Goal: Browse casually

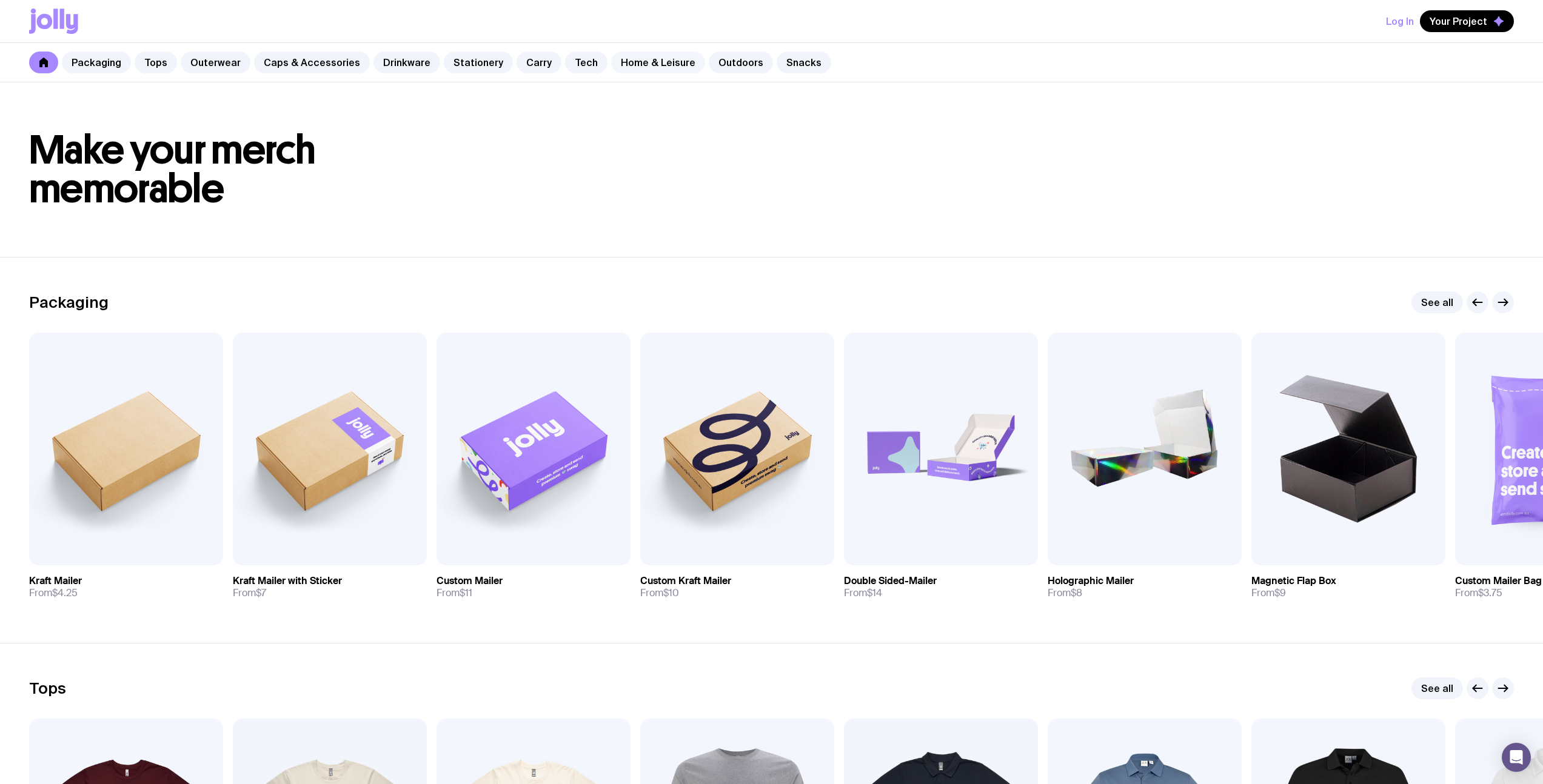
click at [617, 63] on link "Home & Leisure" at bounding box center [658, 62] width 94 height 21
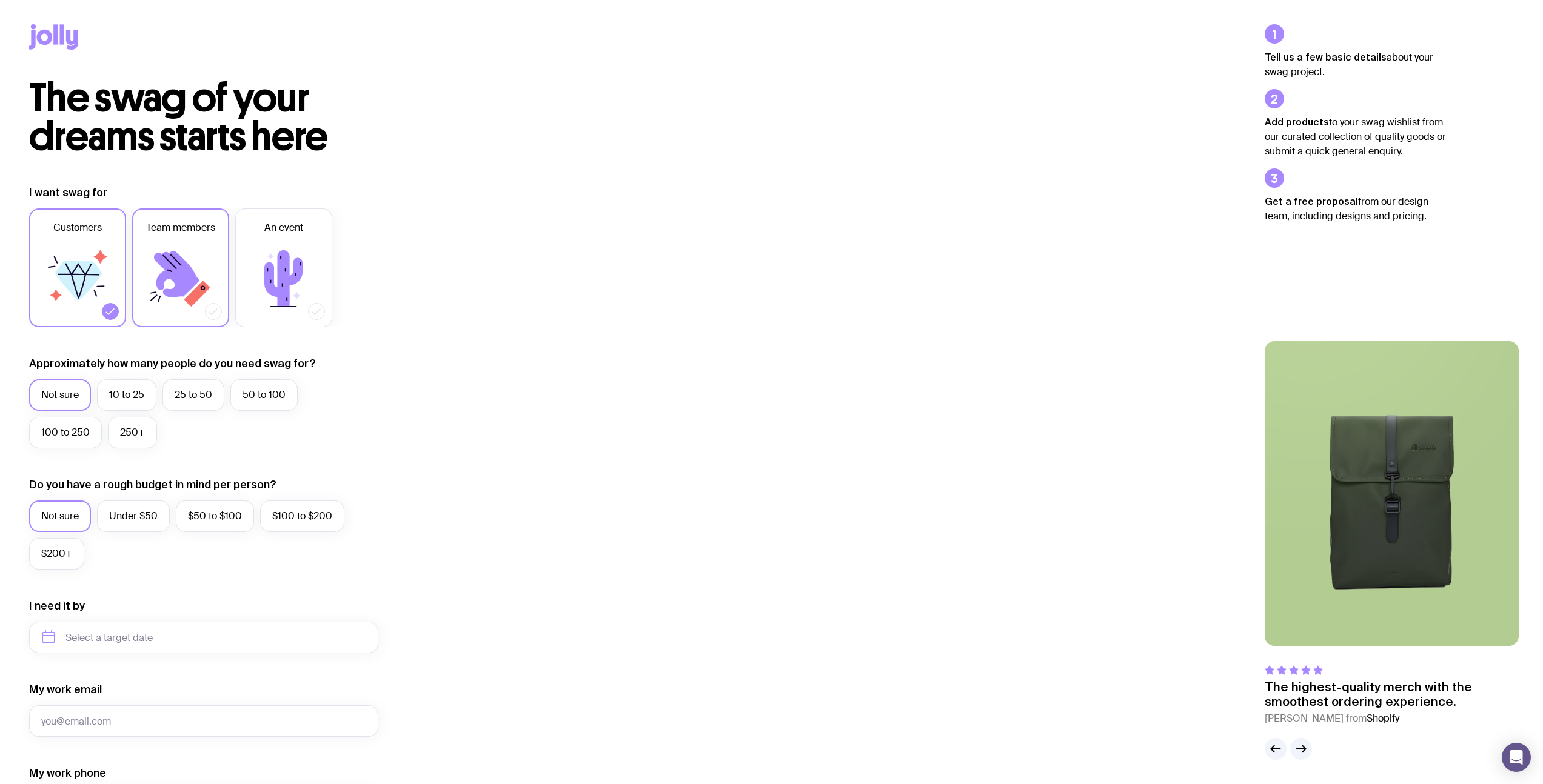
click at [179, 242] on label "Team members" at bounding box center [180, 267] width 97 height 119
click at [0, 0] on input "Team members" at bounding box center [0, 0] width 0 height 0
click at [282, 252] on icon at bounding box center [283, 278] width 38 height 56
click at [0, 0] on input "An event" at bounding box center [0, 0] width 0 height 0
drag, startPoint x: 179, startPoint y: 249, endPoint x: 152, endPoint y: 249, distance: 27.0
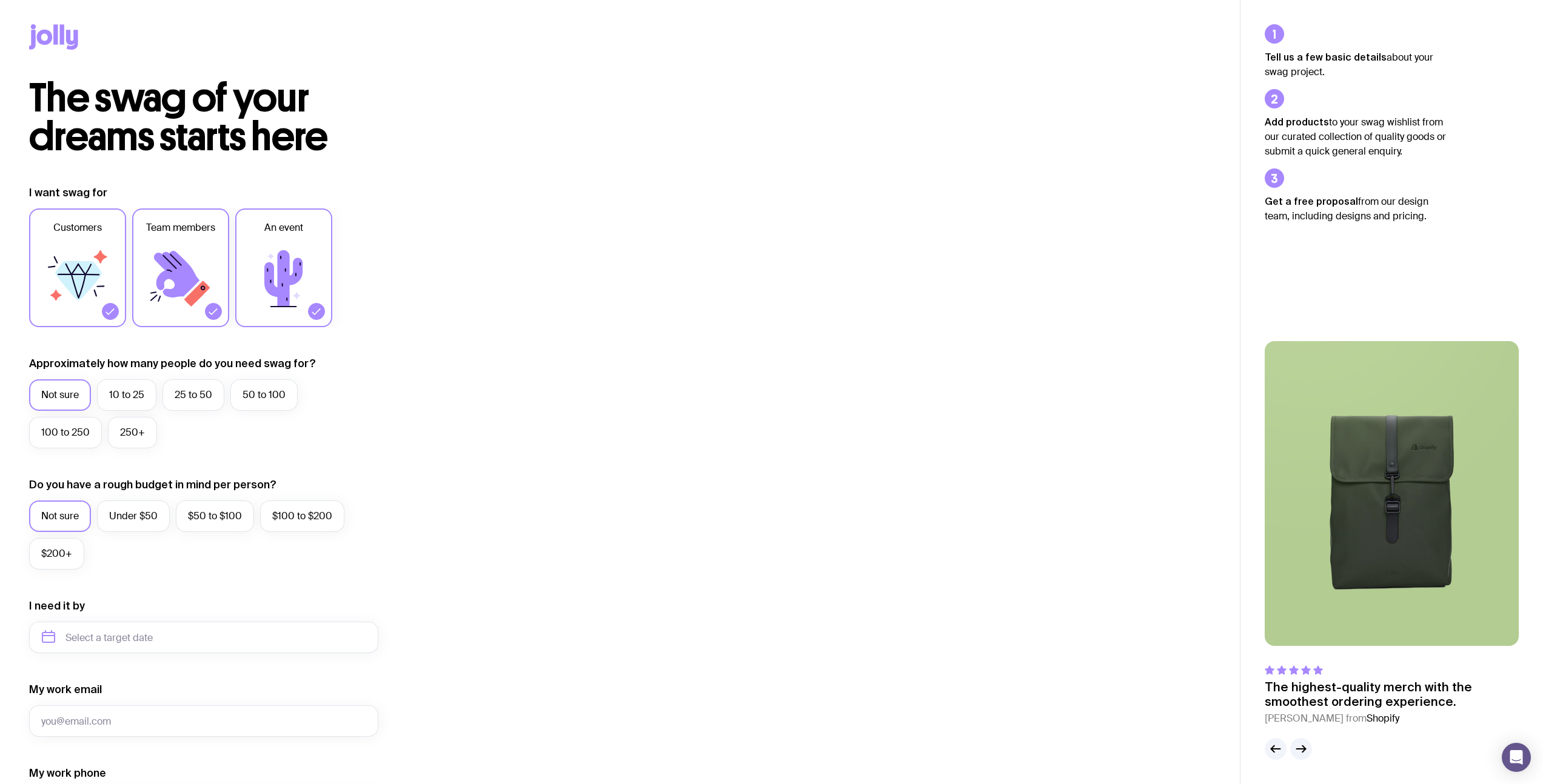
click at [178, 249] on icon at bounding box center [180, 278] width 73 height 73
click at [0, 0] on input "Team members" at bounding box center [0, 0] width 0 height 0
click at [77, 246] on icon at bounding box center [78, 278] width 73 height 73
click at [0, 0] on input "Customers" at bounding box center [0, 0] width 0 height 0
click at [156, 244] on icon at bounding box center [180, 278] width 73 height 73
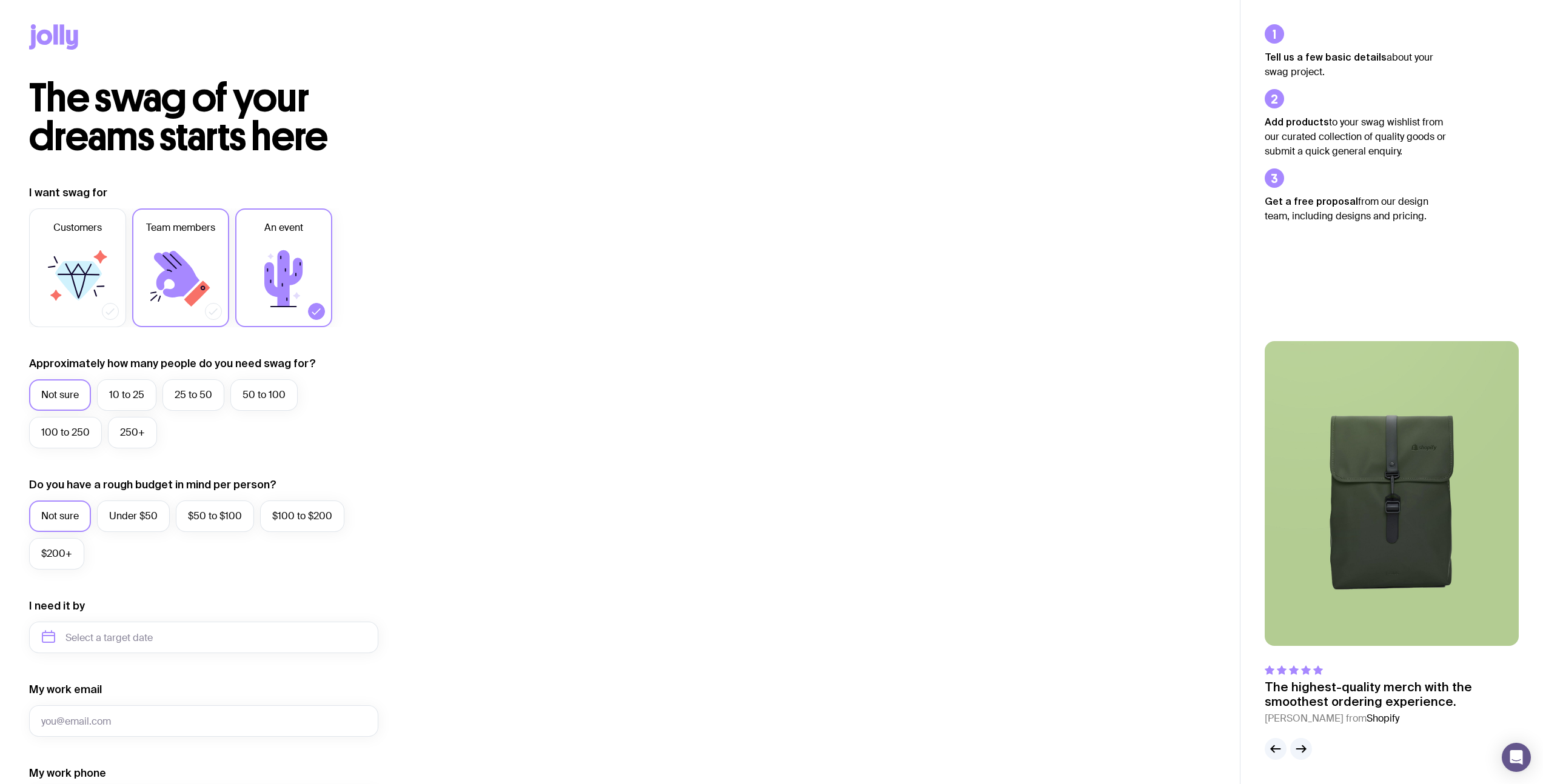
click at [0, 0] on input "Team members" at bounding box center [0, 0] width 0 height 0
click at [268, 248] on icon at bounding box center [284, 278] width 73 height 73
click at [0, 0] on input "An event" at bounding box center [0, 0] width 0 height 0
click at [182, 249] on icon at bounding box center [180, 278] width 73 height 73
click at [0, 0] on input "Team members" at bounding box center [0, 0] width 0 height 0
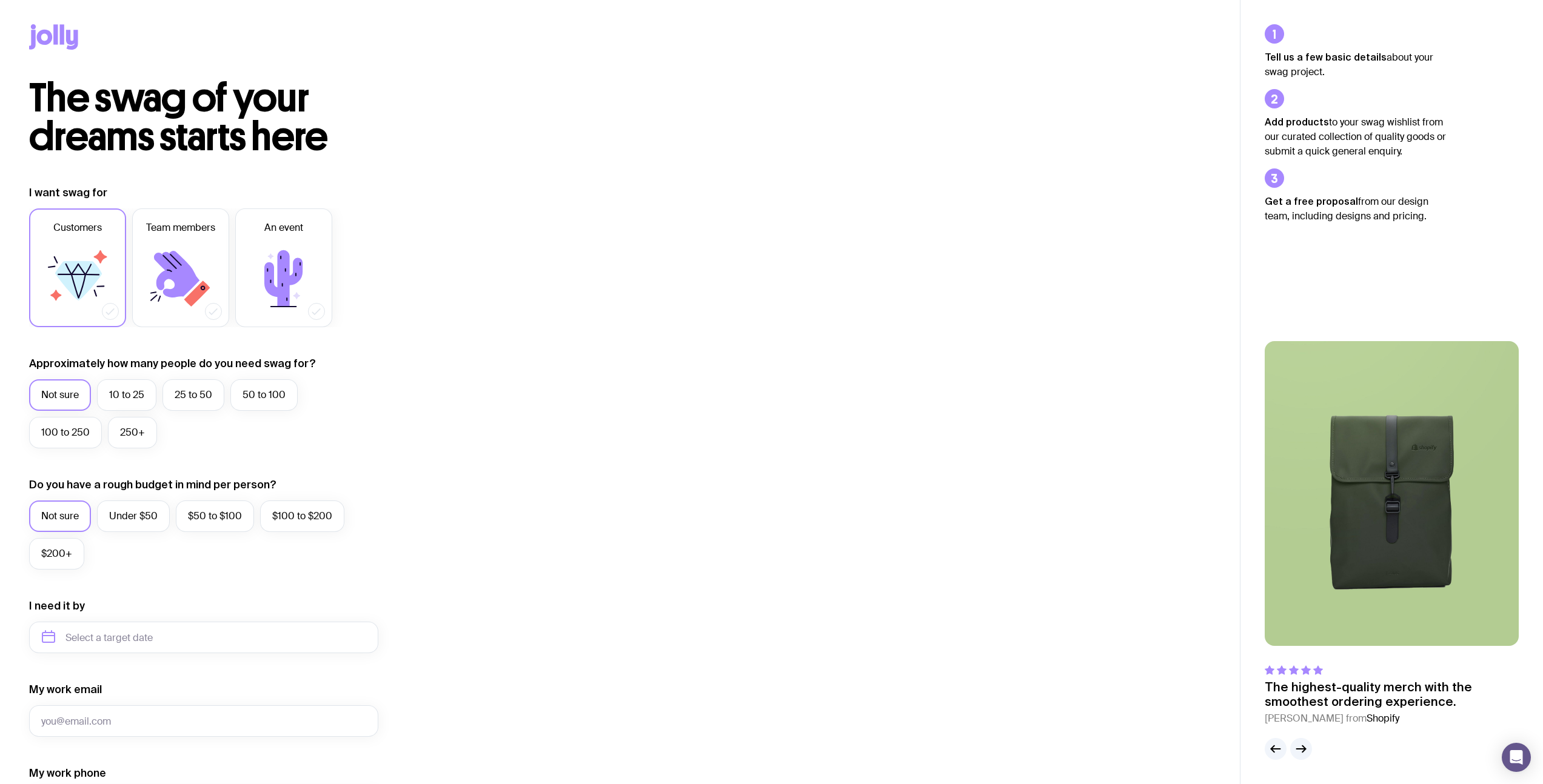
click at [117, 246] on label "Customers" at bounding box center [78, 267] width 97 height 119
click at [0, 0] on input "Customers" at bounding box center [0, 0] width 0 height 0
click at [279, 254] on icon at bounding box center [283, 278] width 38 height 56
click at [0, 0] on input "An event" at bounding box center [0, 0] width 0 height 0
click at [173, 250] on icon at bounding box center [180, 278] width 73 height 73
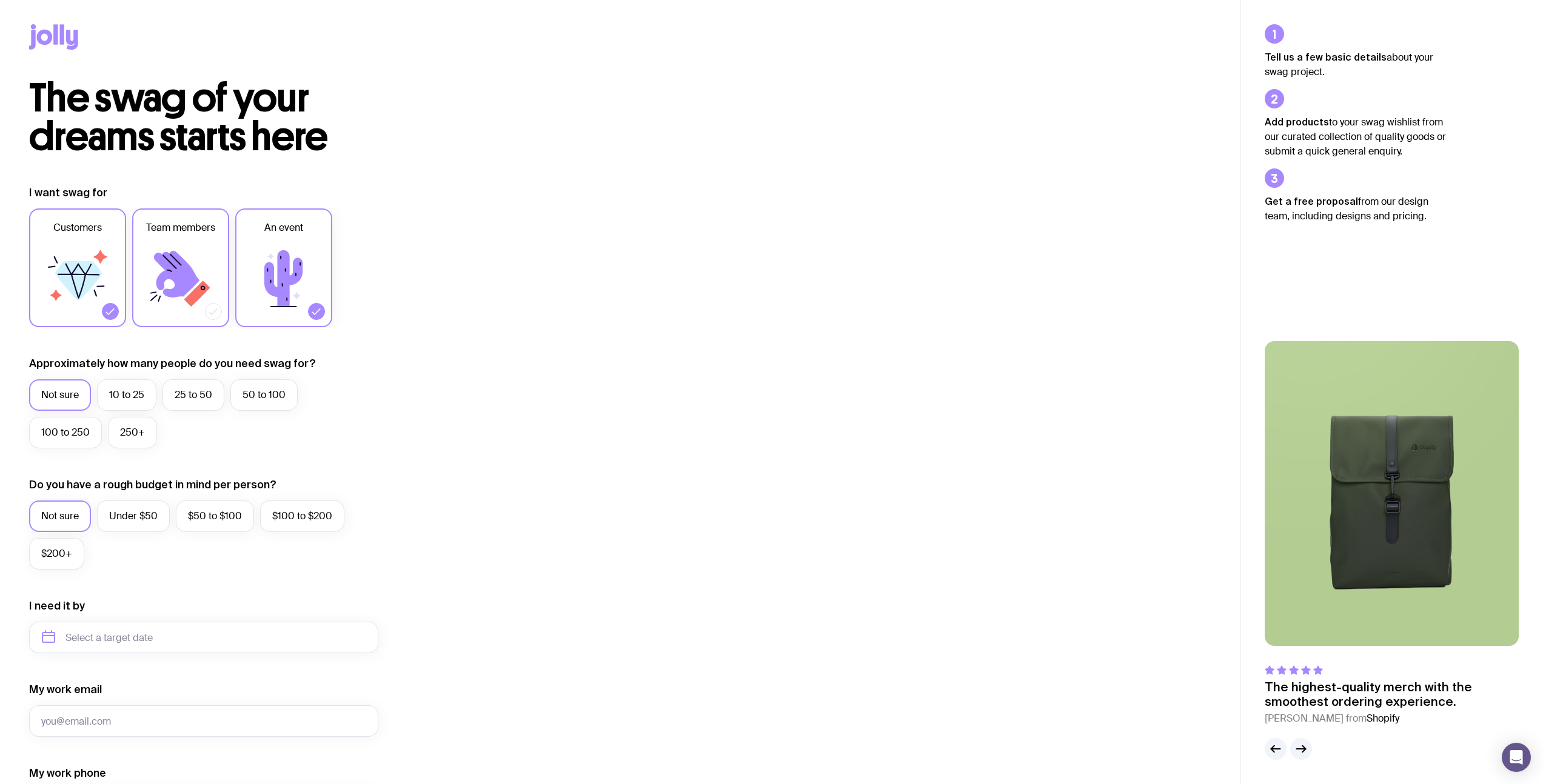
click at [0, 0] on input "Team members" at bounding box center [0, 0] width 0 height 0
click at [109, 251] on icon at bounding box center [78, 278] width 73 height 73
click at [0, 0] on input "Customers" at bounding box center [0, 0] width 0 height 0
click at [190, 252] on icon at bounding box center [180, 278] width 73 height 73
click at [0, 0] on input "Team members" at bounding box center [0, 0] width 0 height 0
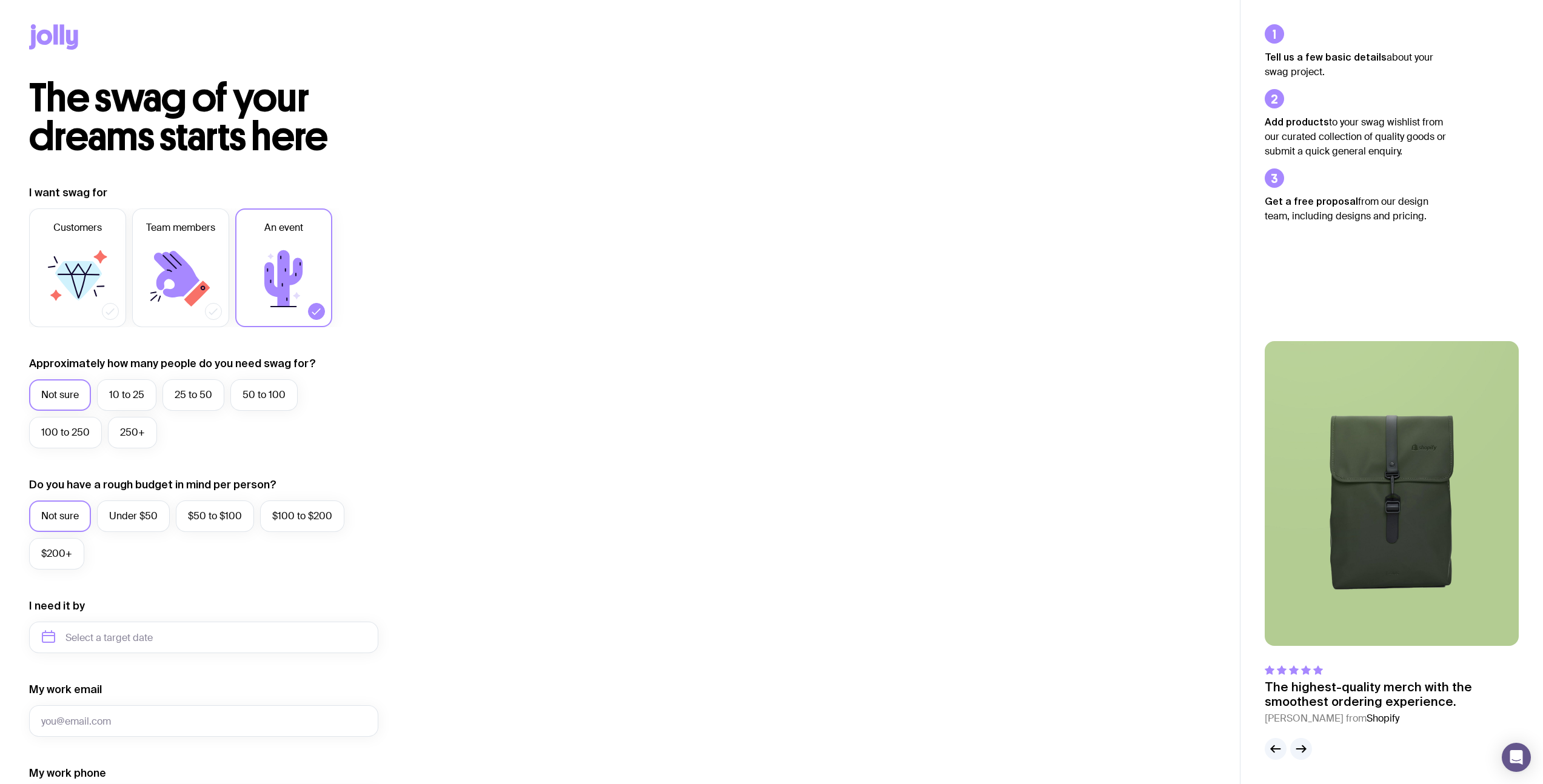
click at [279, 254] on icon at bounding box center [283, 278] width 38 height 56
click at [0, 0] on input "An event" at bounding box center [0, 0] width 0 height 0
click at [53, 33] on icon at bounding box center [55, 34] width 5 height 20
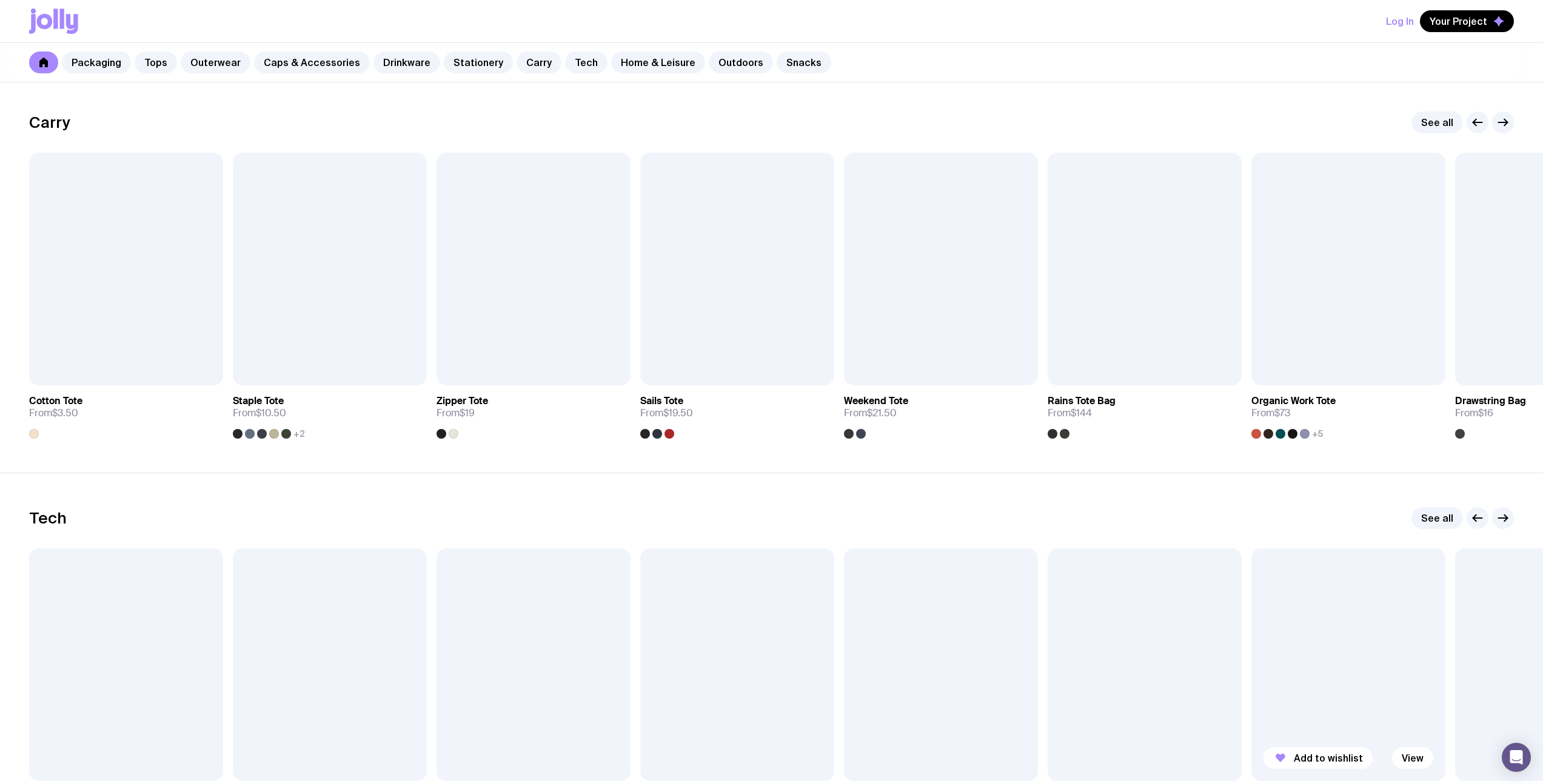
scroll to position [2505, 0]
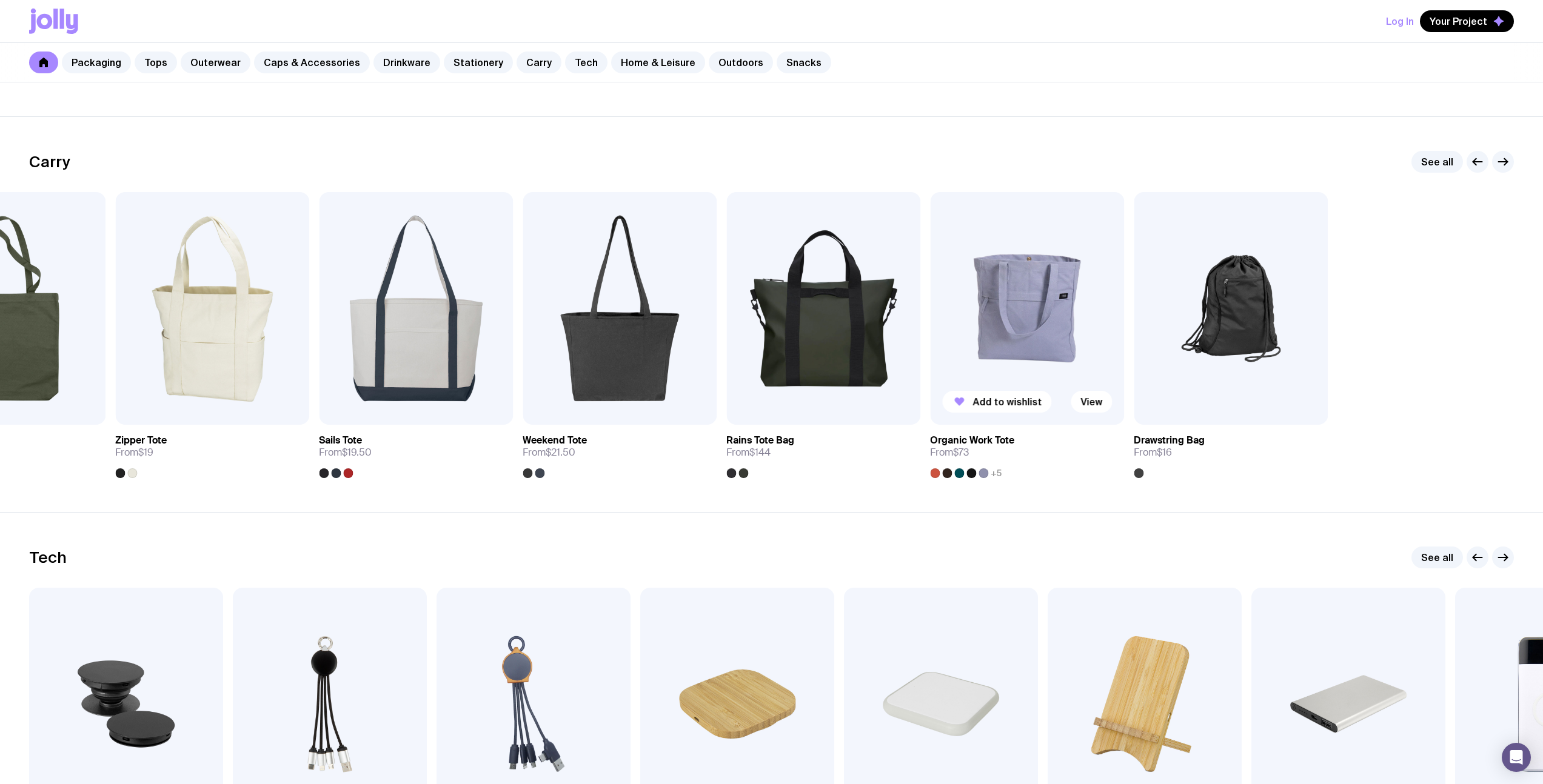
drag, startPoint x: 1370, startPoint y: 321, endPoint x: 978, endPoint y: 320, distance: 392.0
click at [979, 320] on img at bounding box center [1027, 308] width 194 height 233
